Goal: Obtain resource: Download file/media

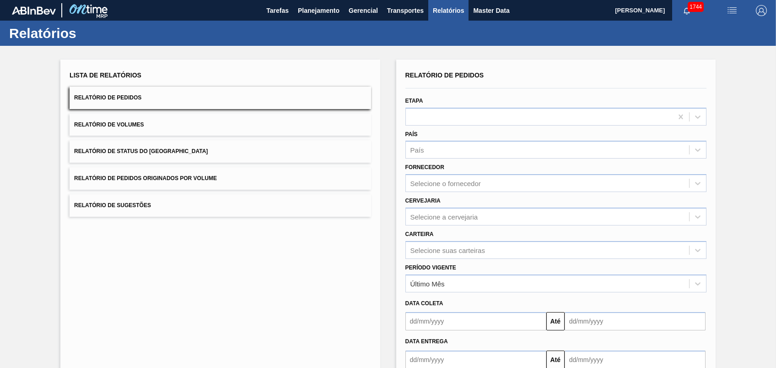
click at [265, 172] on button "Relatório de Pedidos Originados por Volume" at bounding box center [220, 178] width 301 height 22
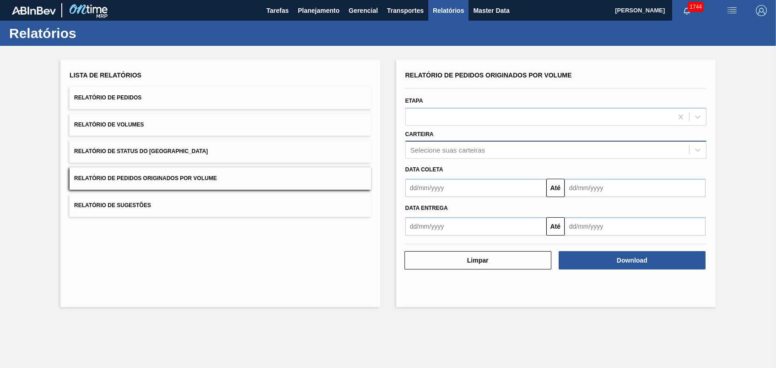
click at [454, 149] on div "Selecione suas carteiras" at bounding box center [448, 150] width 75 height 8
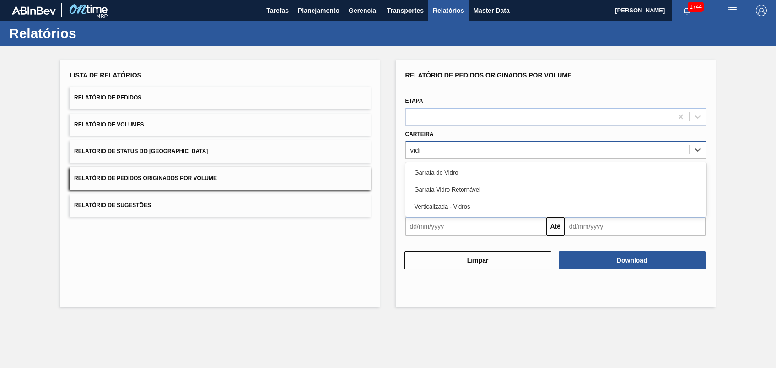
type input "vidro"
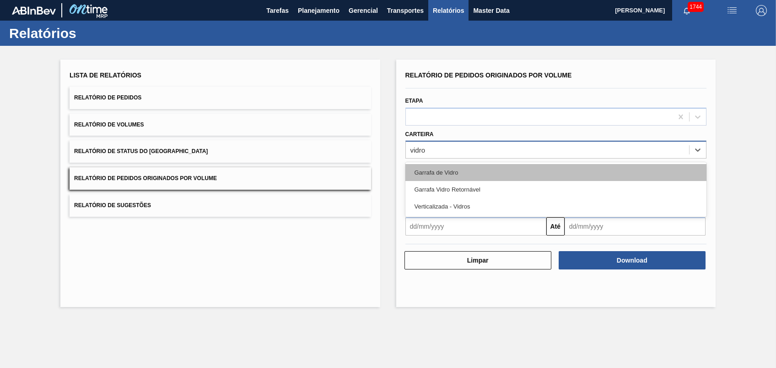
click at [473, 167] on div "Garrafa de Vidro" at bounding box center [556, 172] width 301 height 17
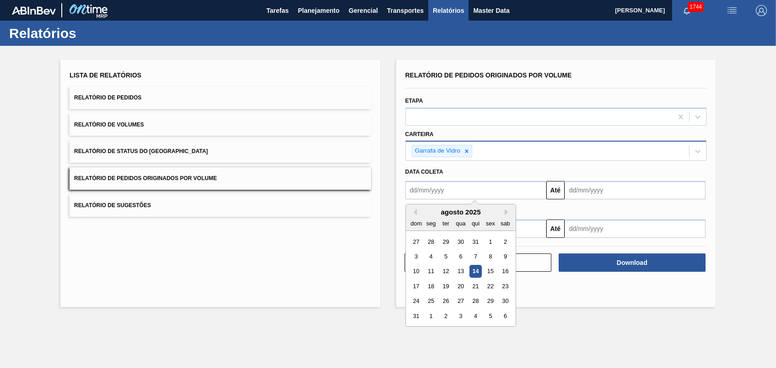
drag, startPoint x: 477, startPoint y: 187, endPoint x: 449, endPoint y: 225, distance: 47.7
click at [477, 186] on input "text" at bounding box center [476, 190] width 141 height 18
drag, startPoint x: 487, startPoint y: 240, endPoint x: 516, endPoint y: 222, distance: 34.9
click at [487, 239] on div "1" at bounding box center [490, 241] width 12 height 12
type input "[DATE]"
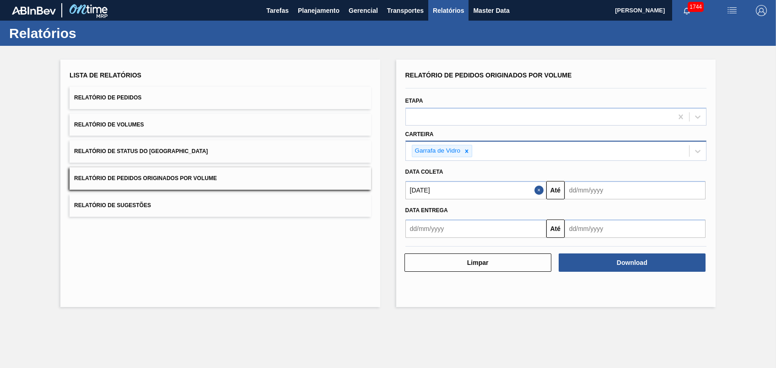
click at [582, 190] on input "text" at bounding box center [635, 190] width 141 height 18
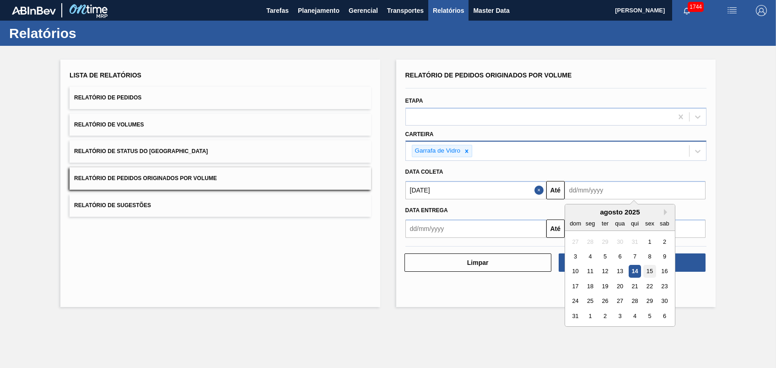
drag, startPoint x: 648, startPoint y: 271, endPoint x: 630, endPoint y: 260, distance: 20.7
click at [582, 270] on div "15" at bounding box center [650, 271] width 12 height 12
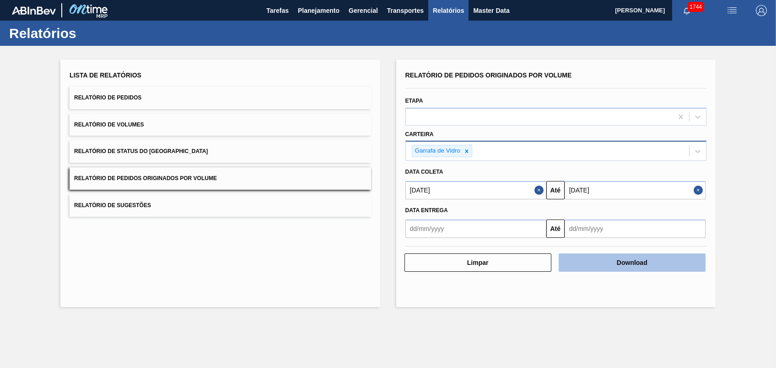
type input "[DATE]"
click at [575, 259] on button "Download" at bounding box center [632, 262] width 147 height 18
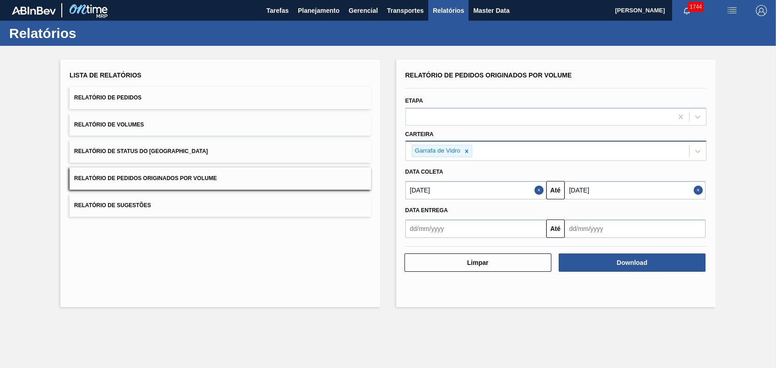
drag, startPoint x: 275, startPoint y: 260, endPoint x: 243, endPoint y: 287, distance: 41.9
click at [275, 257] on div "Lista de Relatórios Relatório de Pedidos Relatório de Volumes Relatório de Stat…" at bounding box center [219, 183] width 319 height 247
